Goal: Task Accomplishment & Management: Use online tool/utility

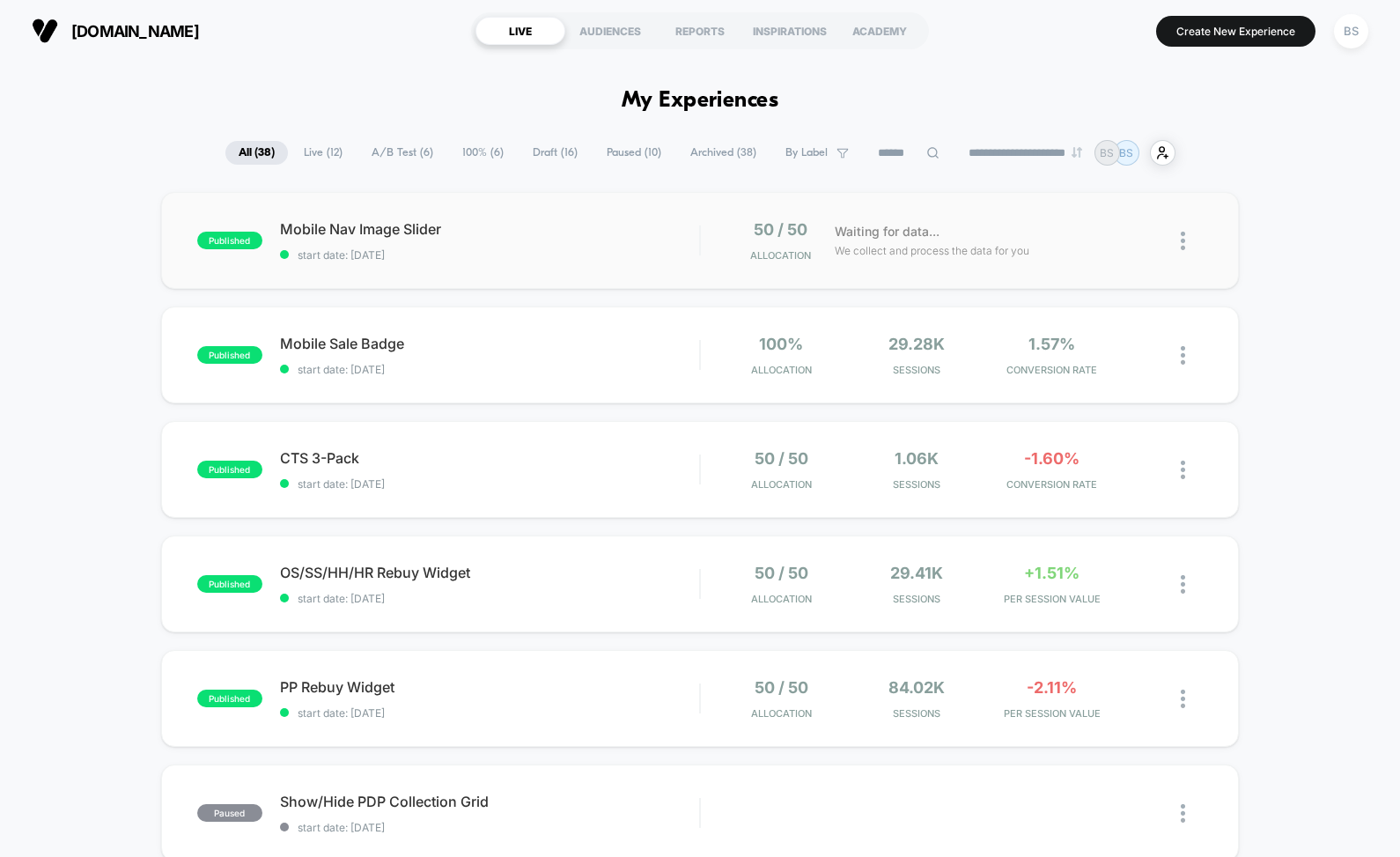
click at [721, 266] on div "published Mobile Nav Image Slider start date: [DATE] 50 / 50 Allocation Waiting…" at bounding box center [700, 241] width 1078 height 97
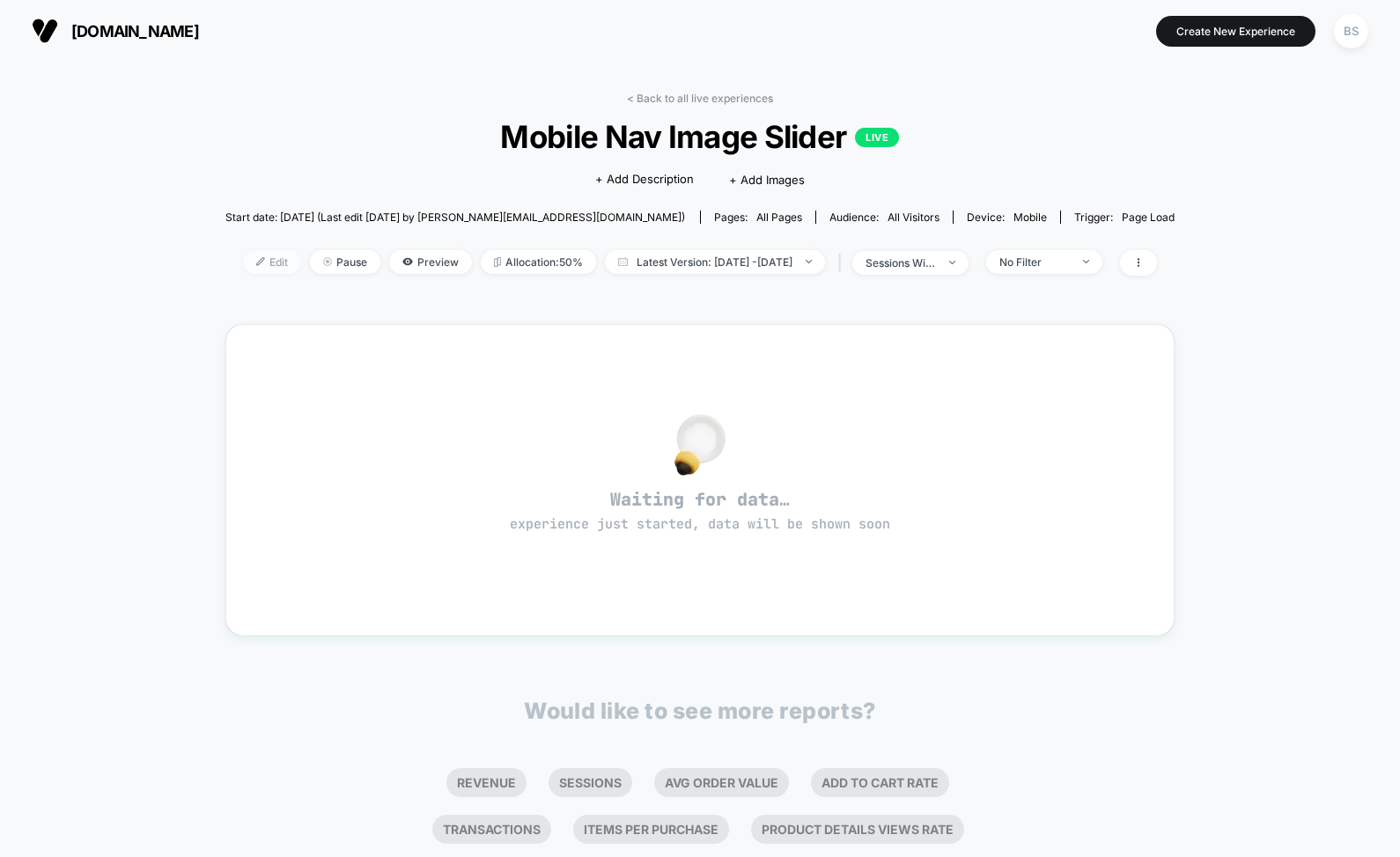
click at [243, 258] on span "Edit" at bounding box center [272, 262] width 58 height 24
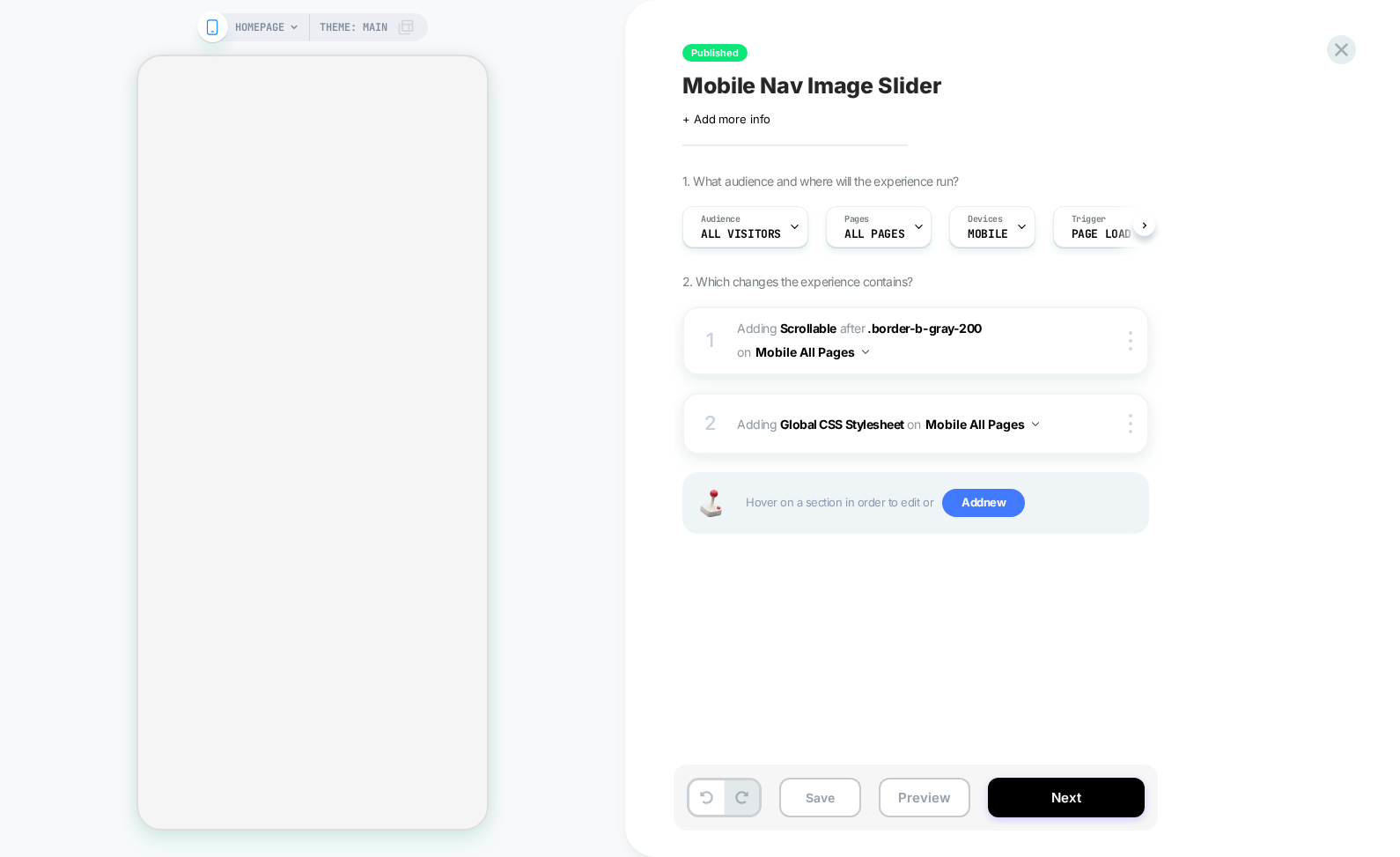
scroll to position [0, 1]
click at [1018, 794] on button "Next" at bounding box center [1066, 797] width 157 height 40
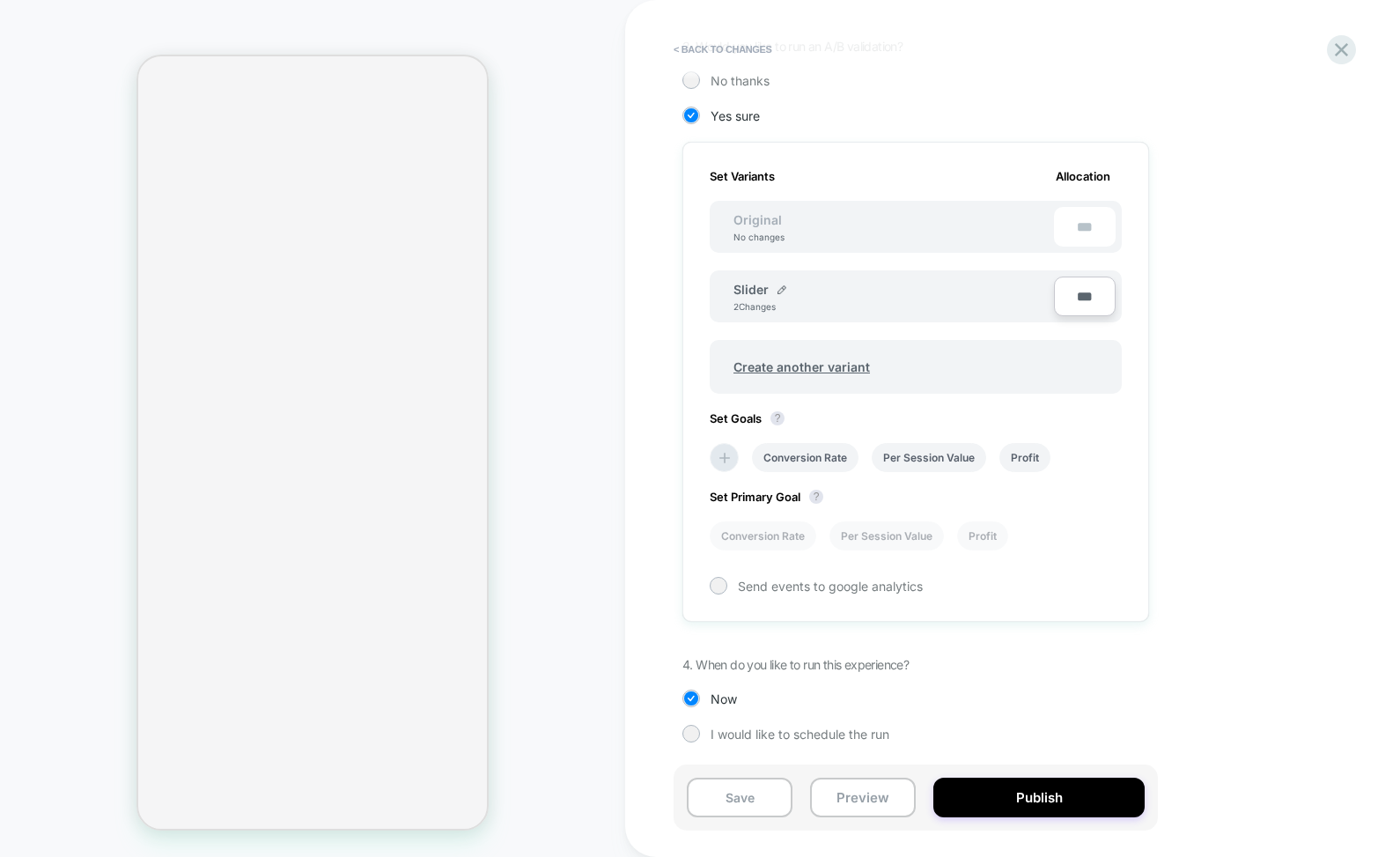
scroll to position [414, 0]
click at [818, 594] on div "Send events to google analytics" at bounding box center [916, 586] width 412 height 17
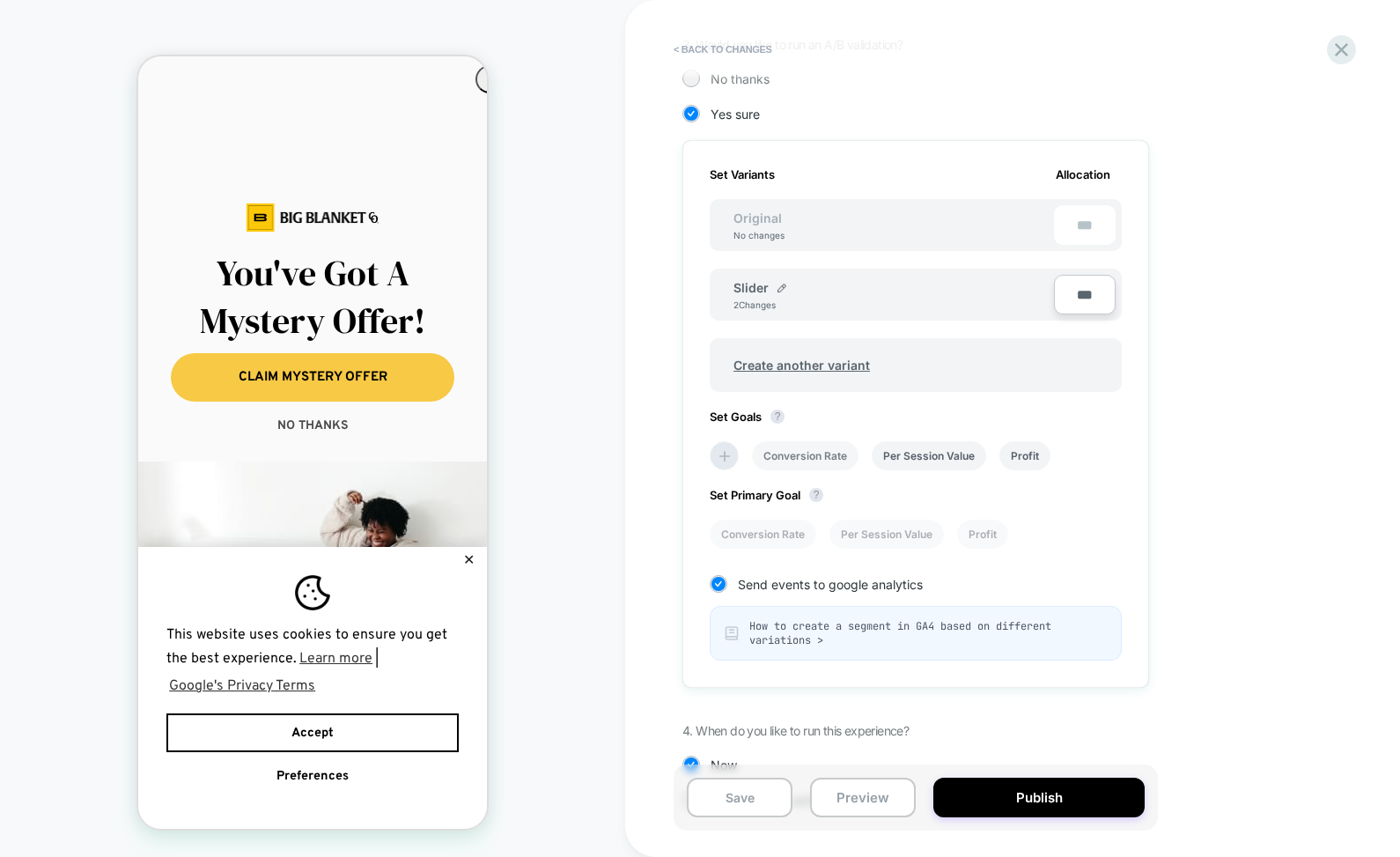
scroll to position [0, 0]
click at [483, 75] on circle "Close dialog" at bounding box center [496, 81] width 26 height 26
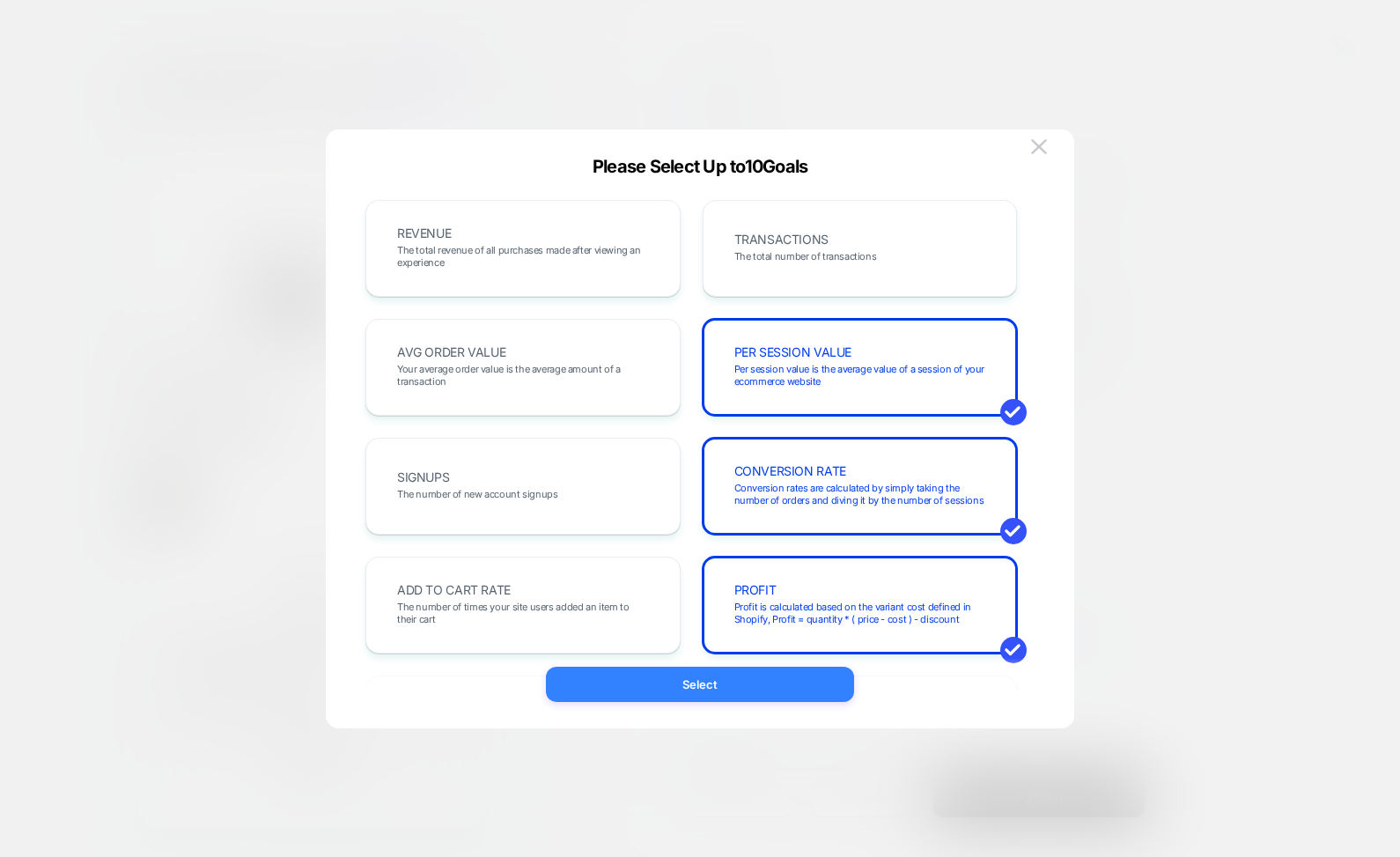
click at [800, 688] on button "Select" at bounding box center [700, 684] width 308 height 35
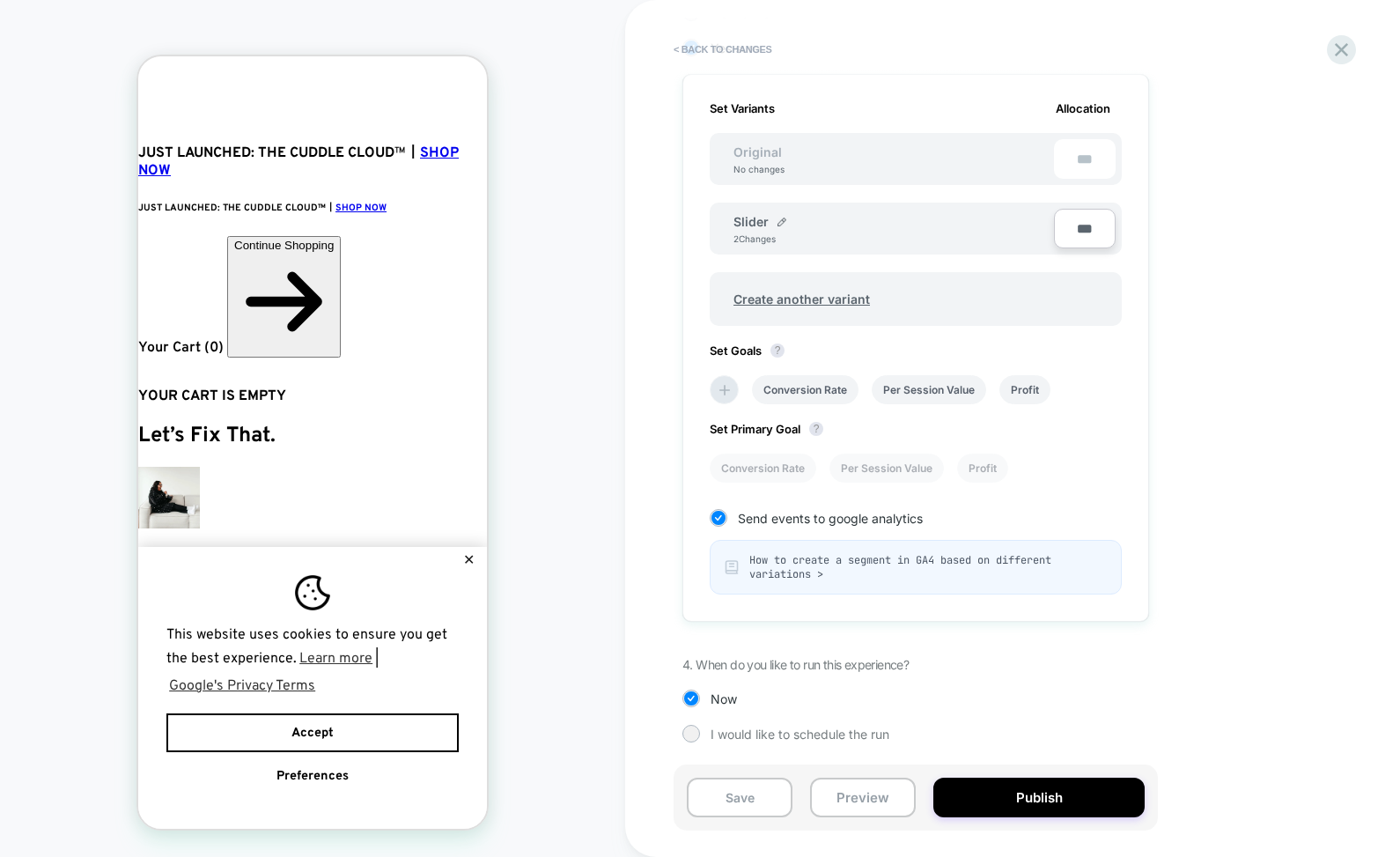
scroll to position [482, 0]
click at [1010, 794] on button "Publish" at bounding box center [1038, 797] width 212 height 40
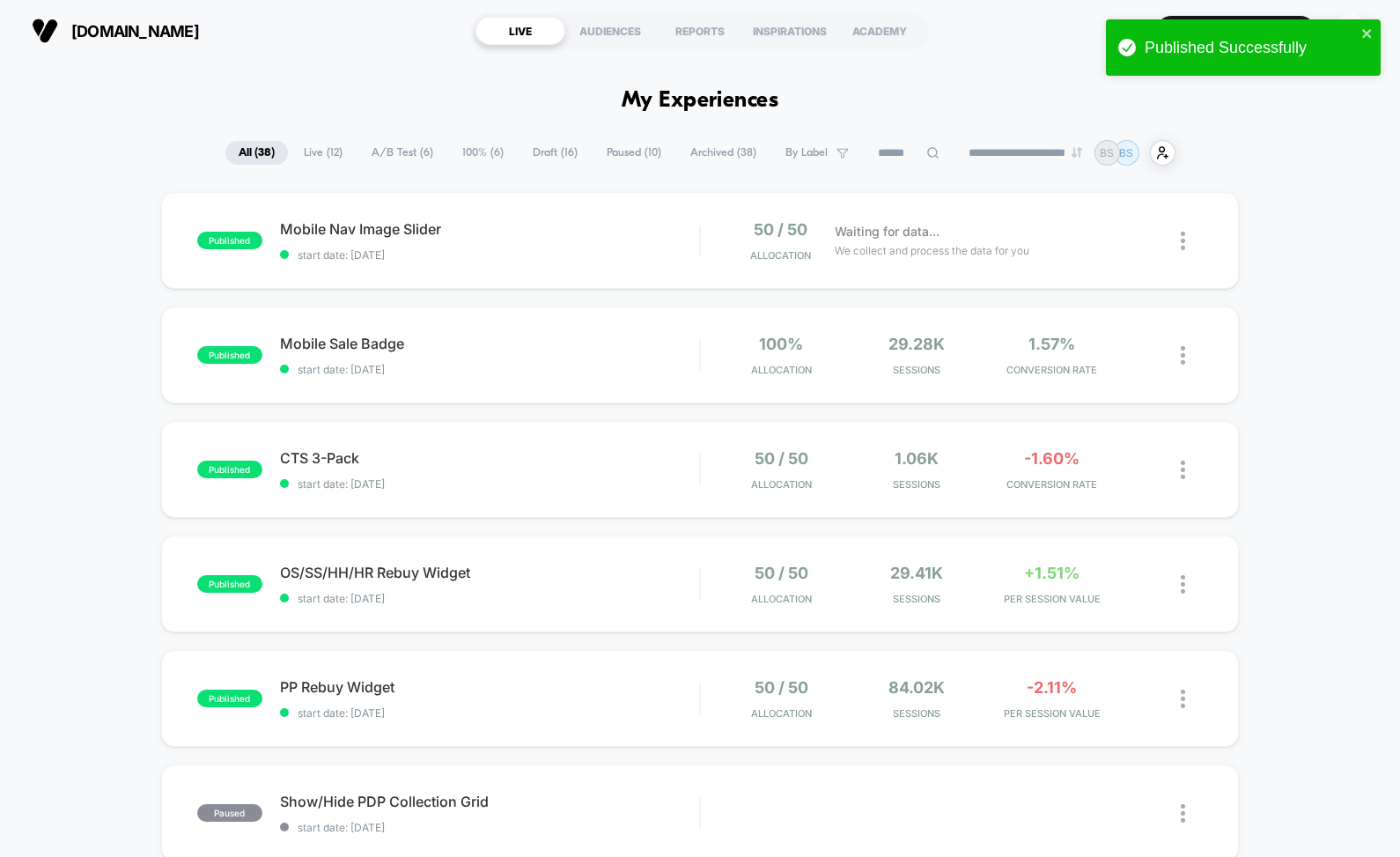
scroll to position [12, 0]
